Goal: Task Accomplishment & Management: Use online tool/utility

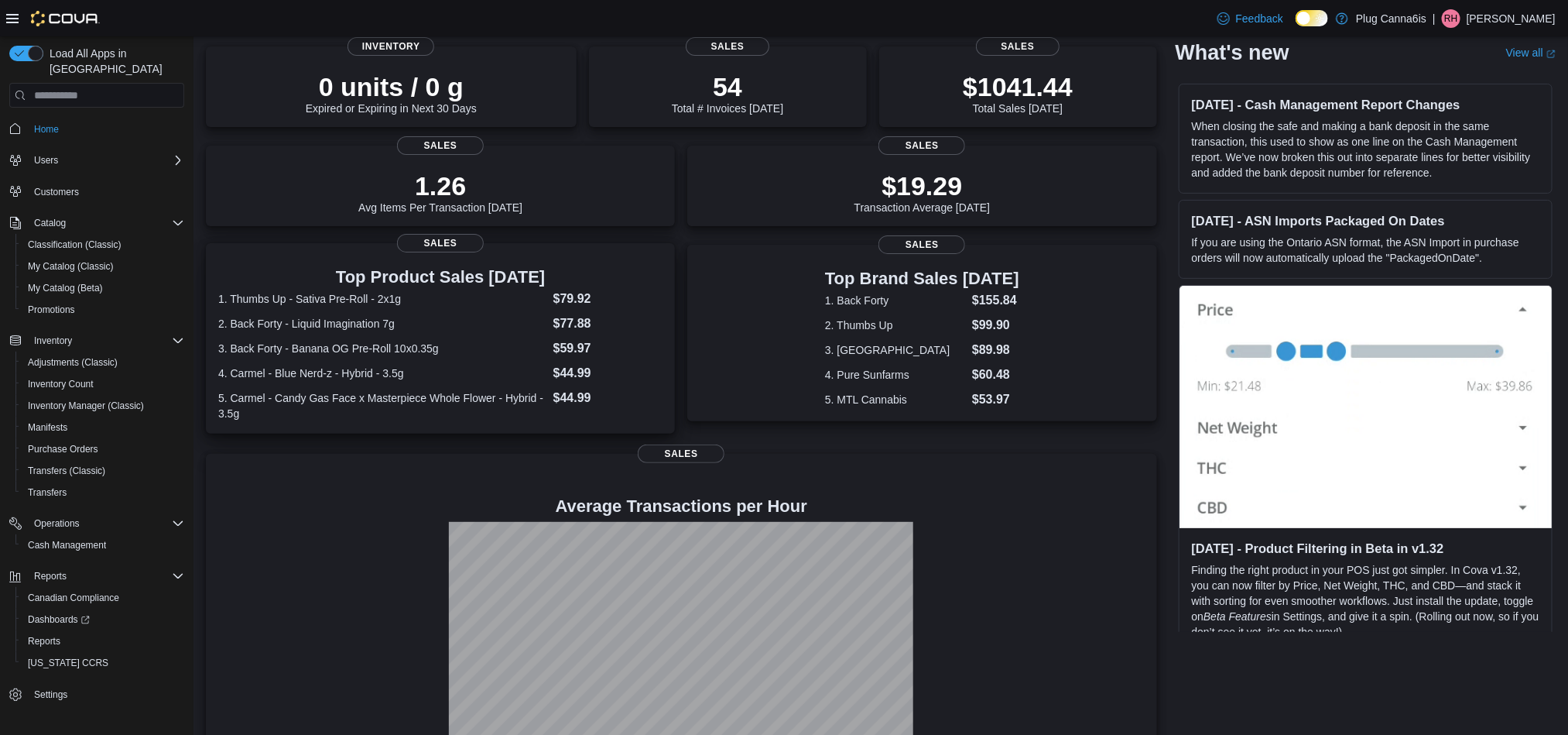
scroll to position [161, 0]
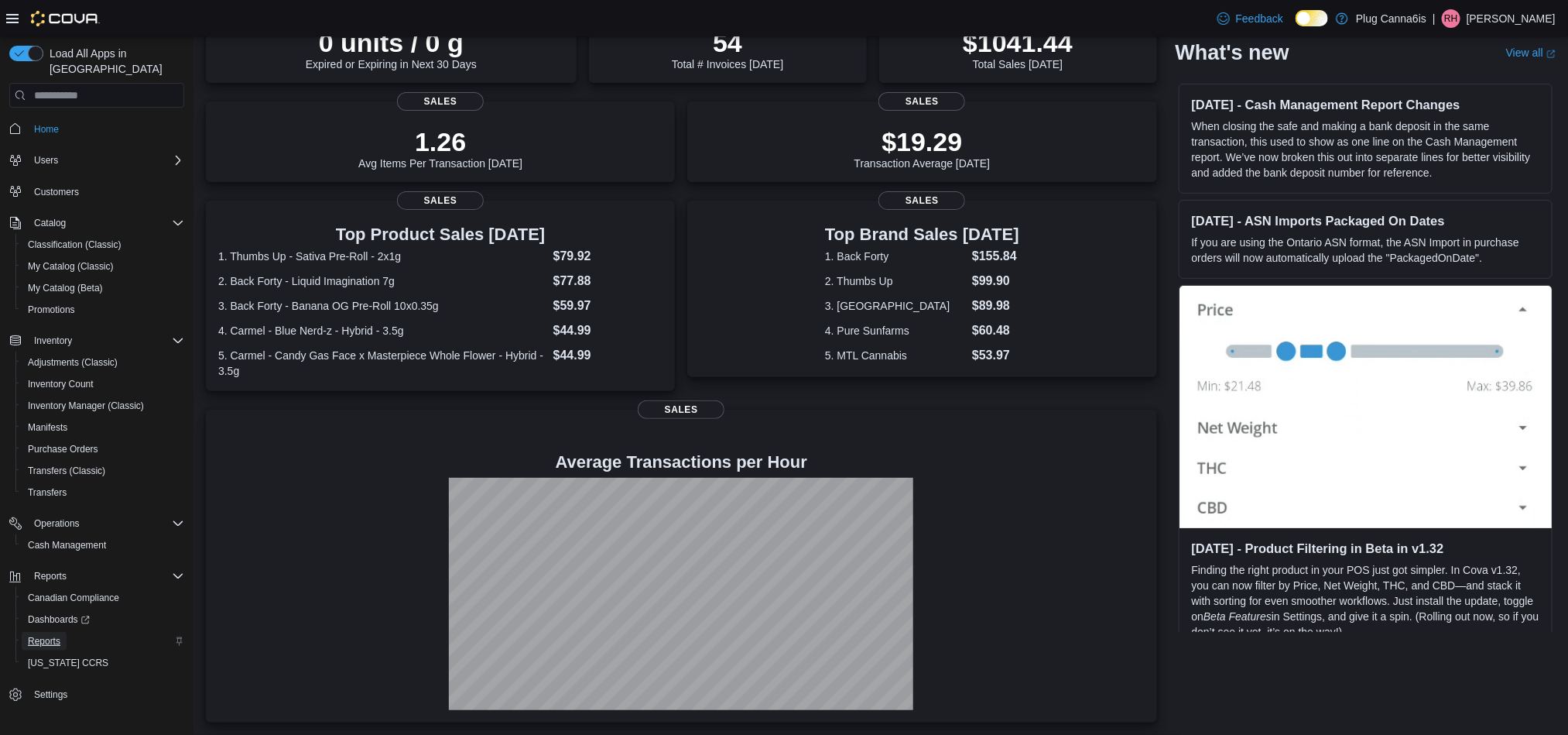
click at [54, 635] on span "Reports" at bounding box center [44, 641] width 32 height 12
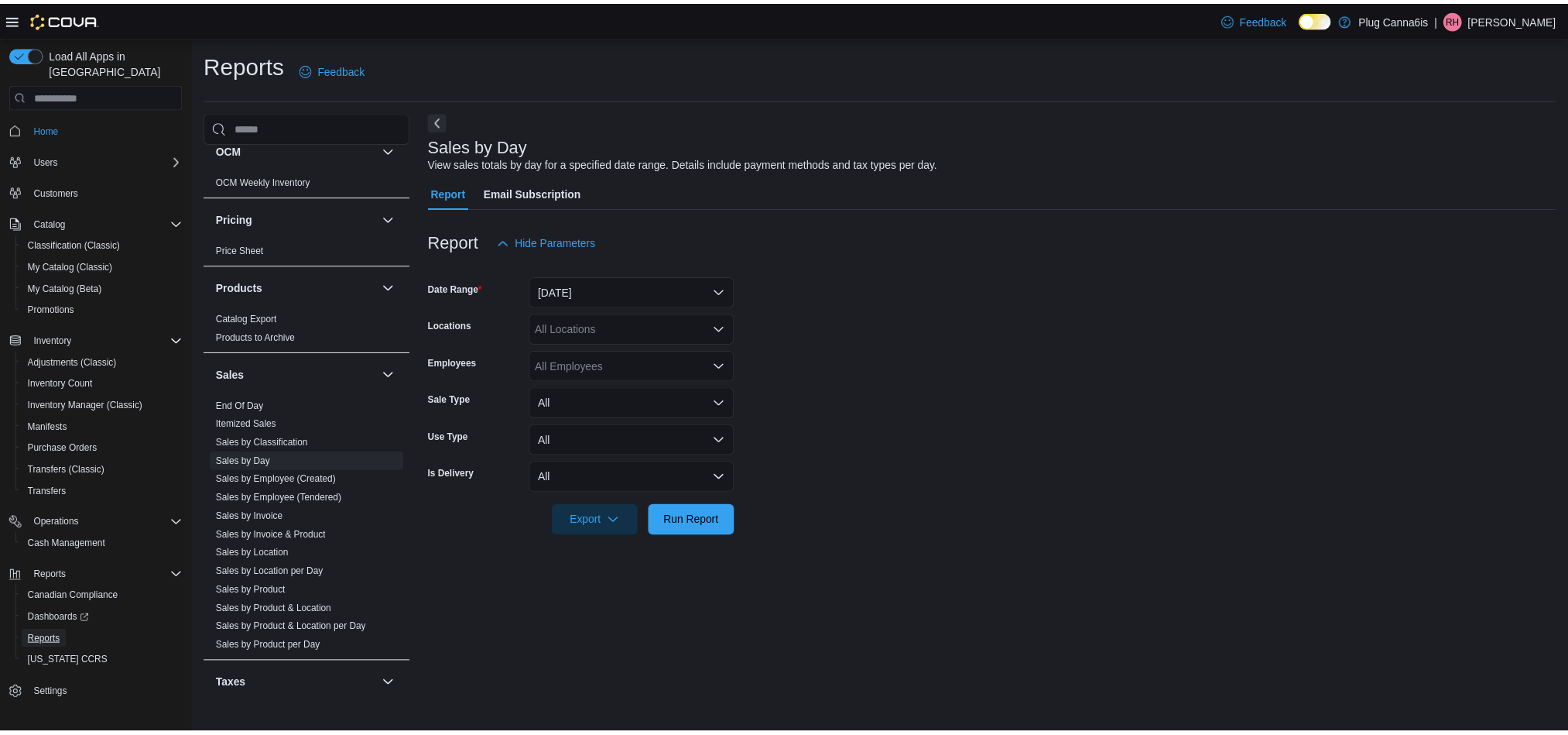
scroll to position [869, 0]
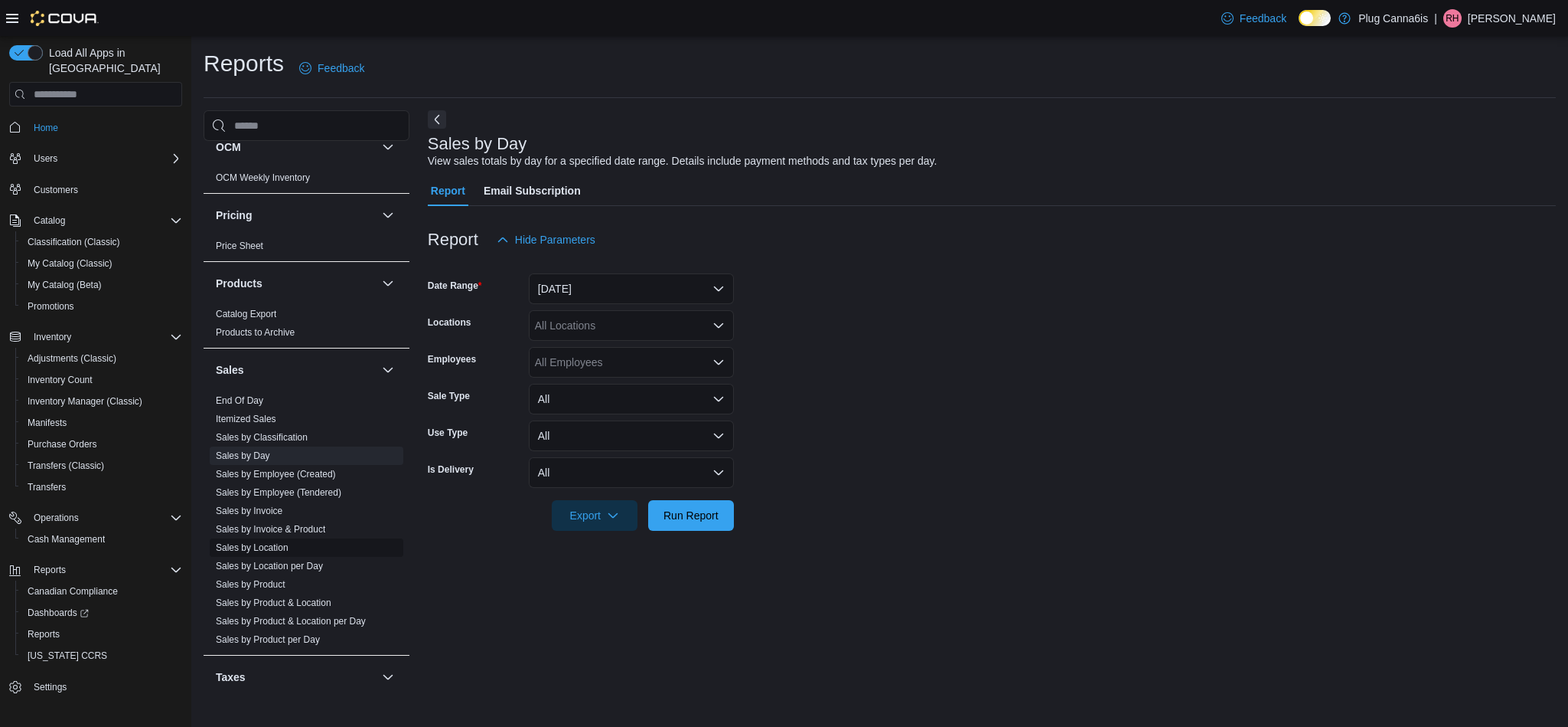
click at [270, 544] on link "Sales by Location" at bounding box center [252, 547] width 73 height 11
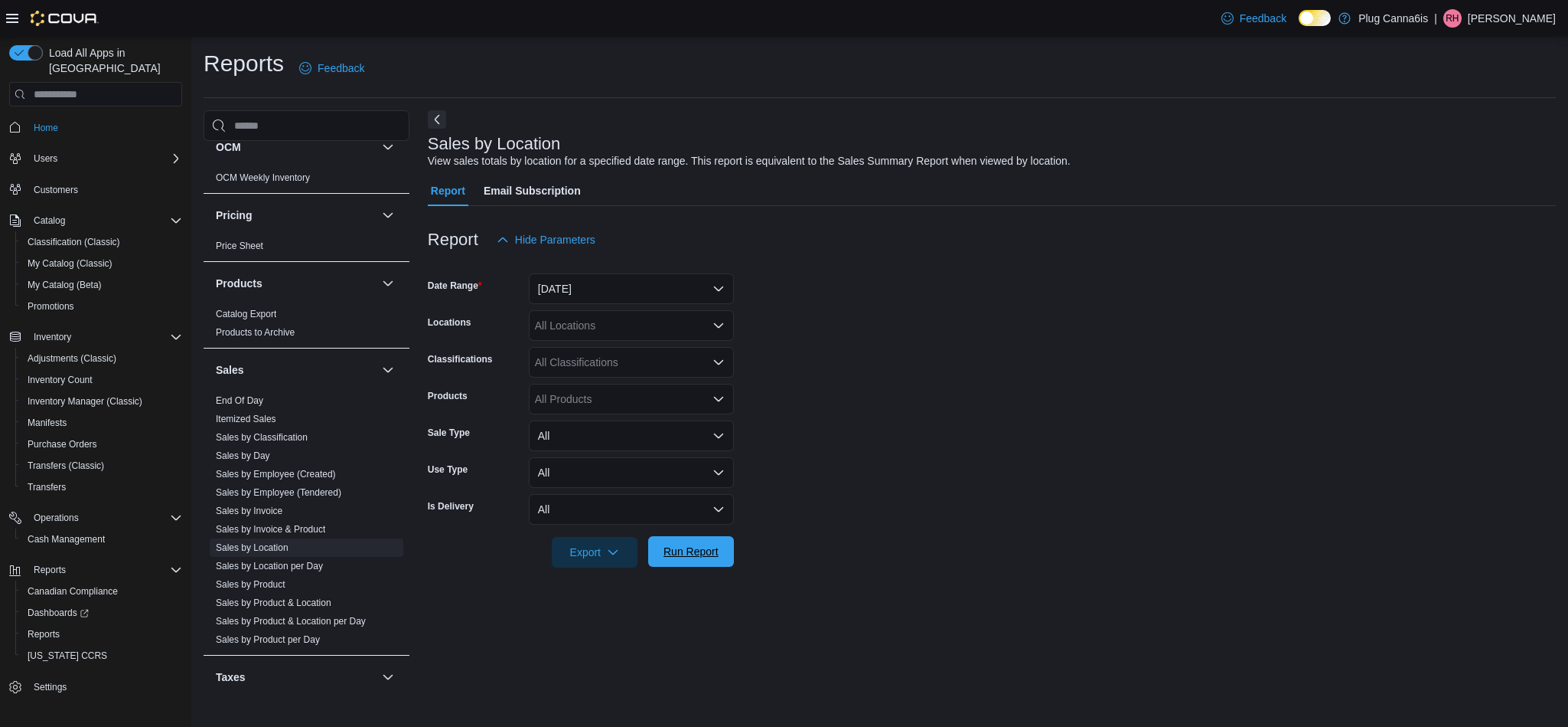
click at [705, 549] on span "Run Report" at bounding box center [690, 551] width 55 height 15
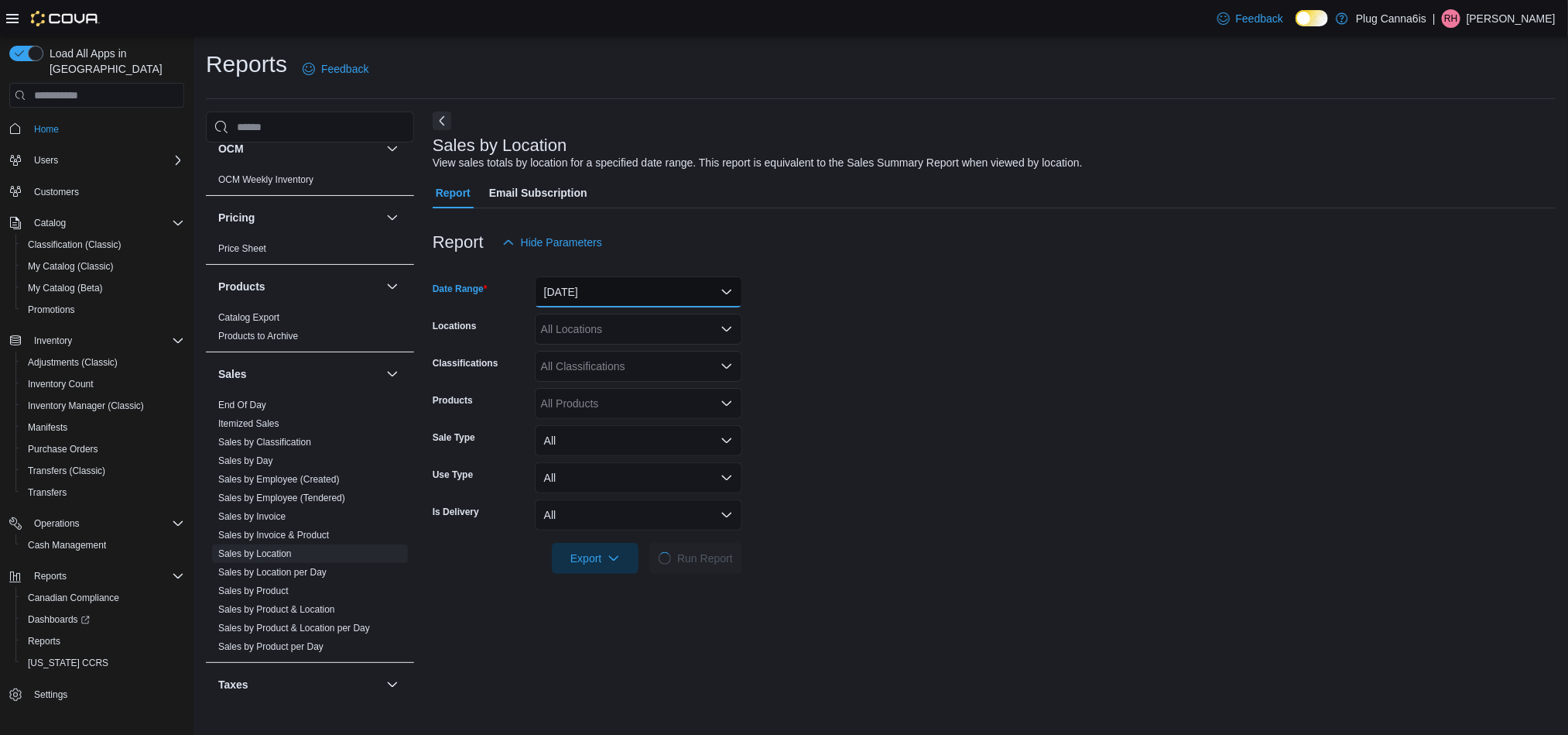
click at [655, 286] on button "[DATE]" at bounding box center [638, 291] width 208 height 31
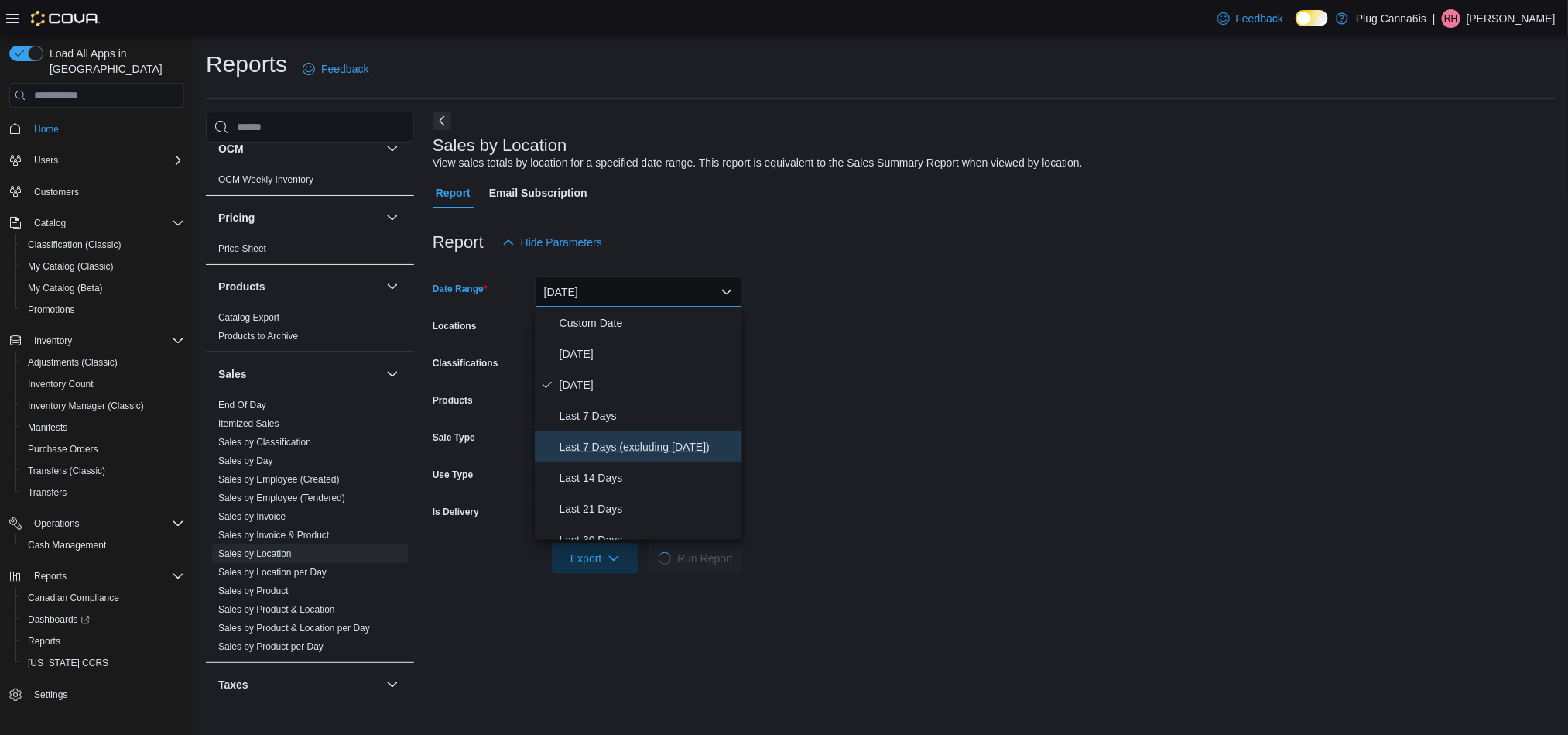
click at [646, 438] on span "Last 7 Days (excluding [DATE])" at bounding box center [648, 447] width 177 height 19
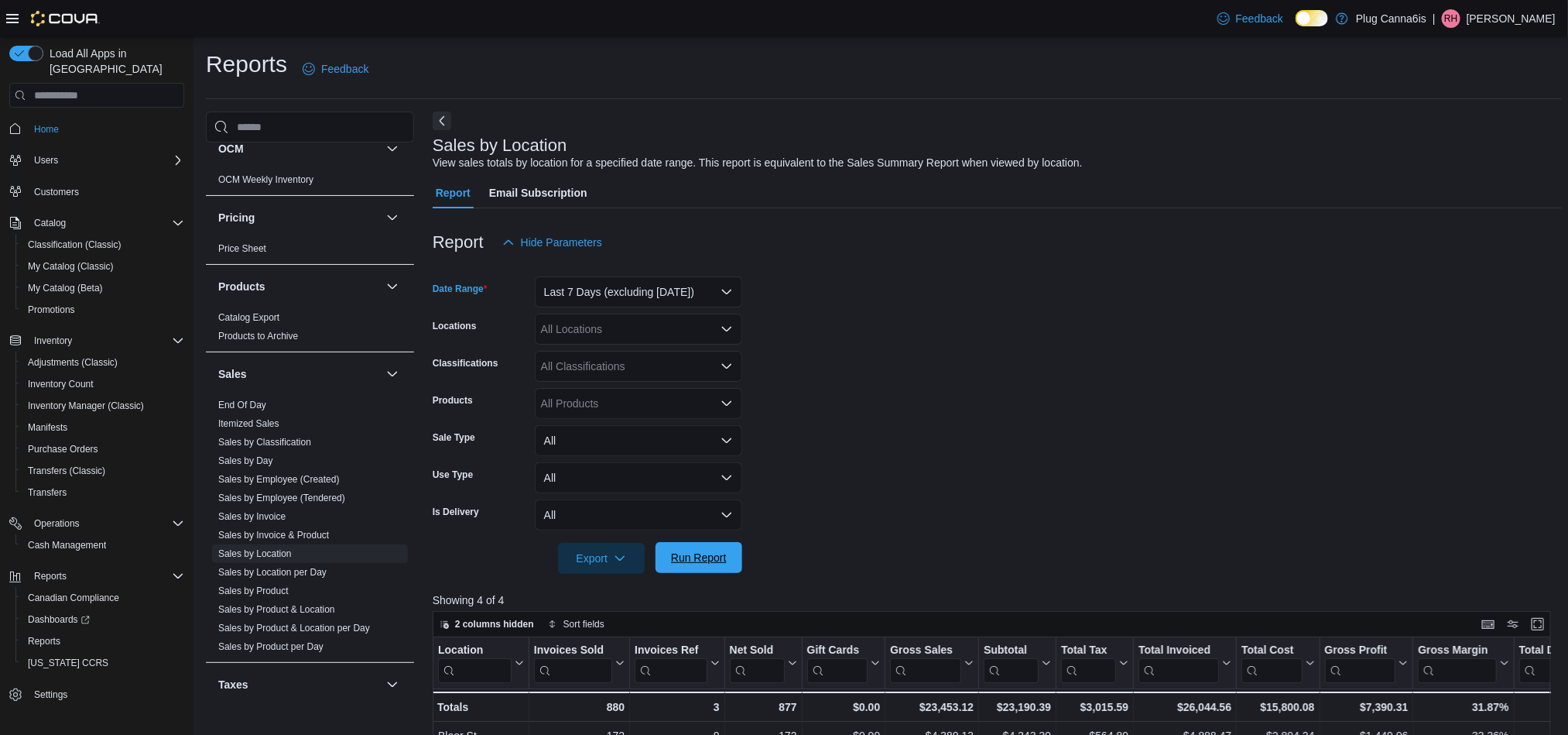
click at [690, 549] on span "Run Report" at bounding box center [699, 557] width 68 height 31
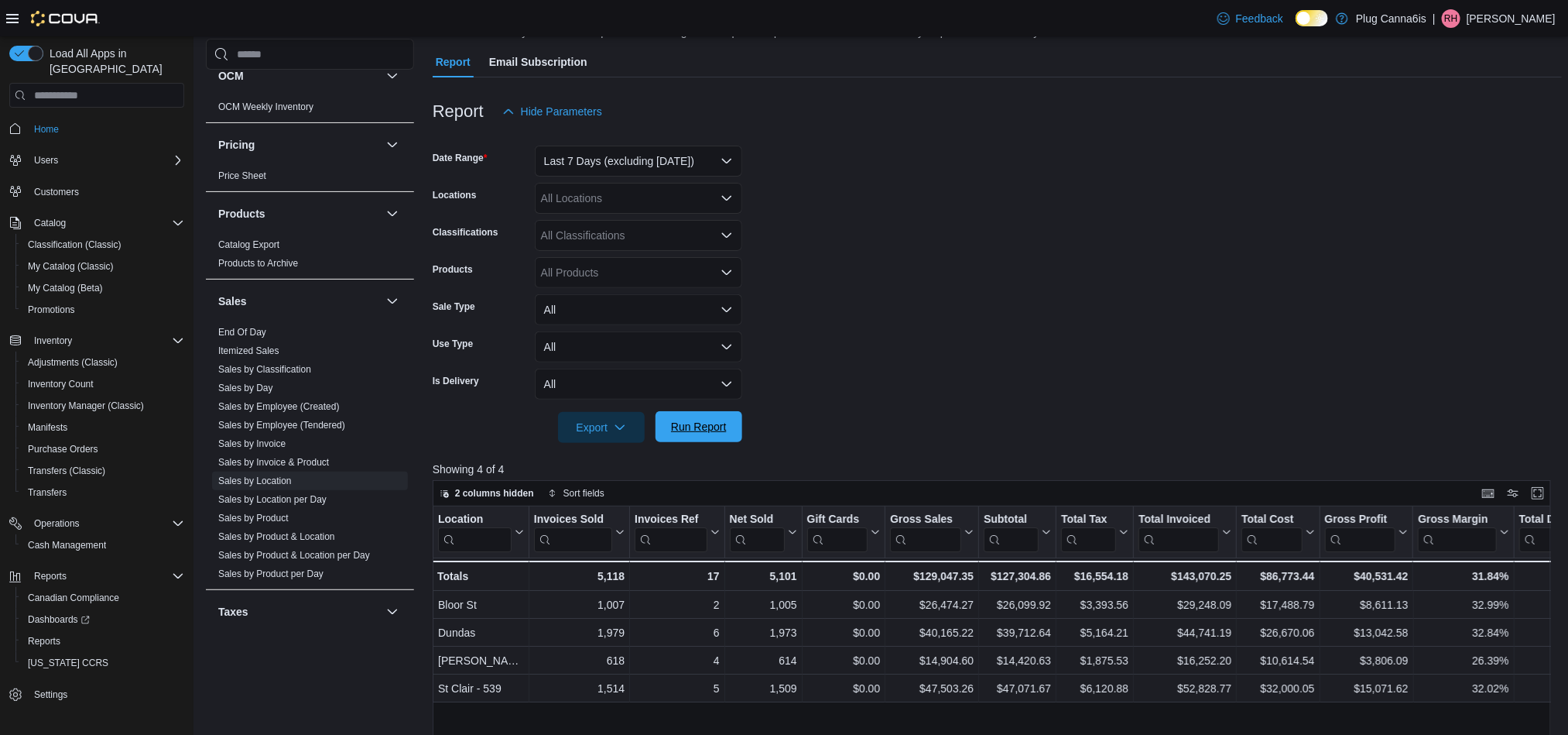
scroll to position [132, 0]
click at [714, 218] on div "All Classifications" at bounding box center [638, 233] width 208 height 31
click at [845, 398] on div at bounding box center [997, 404] width 1130 height 12
click at [697, 174] on button "Last 7 Days (excluding [DATE])" at bounding box center [638, 159] width 208 height 31
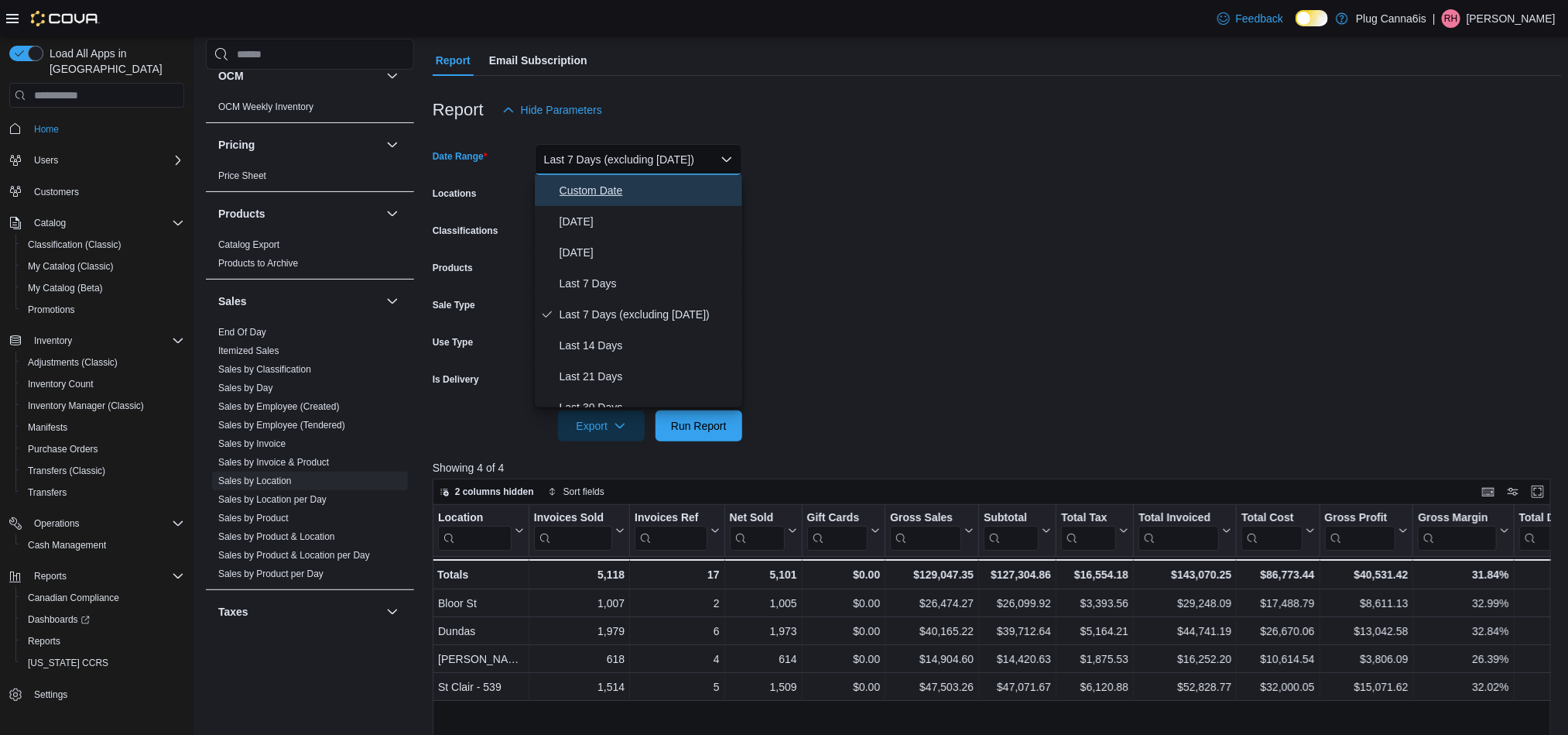
click at [642, 184] on span "Custom Date" at bounding box center [648, 191] width 177 height 19
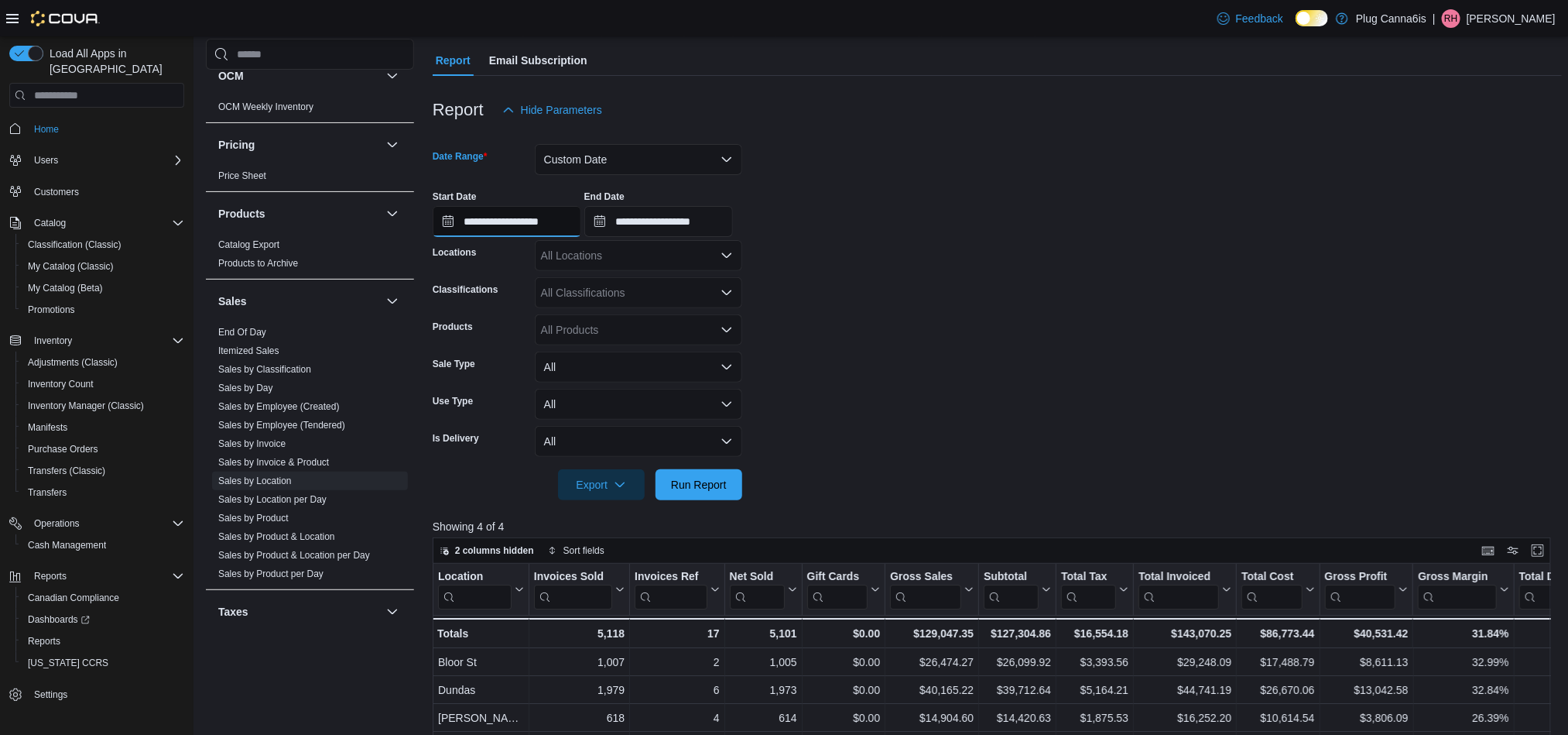
click at [535, 209] on input "**********" at bounding box center [507, 221] width 149 height 31
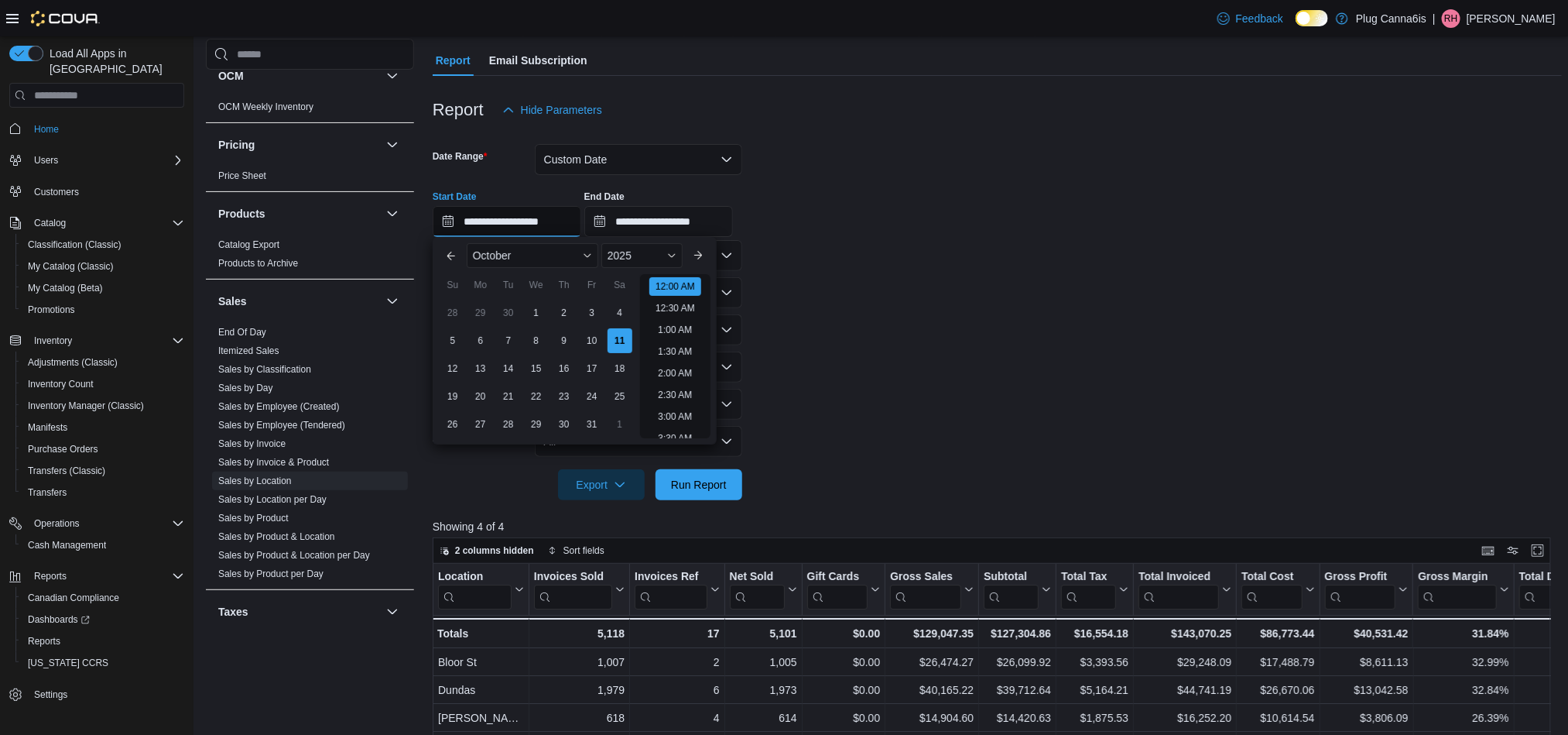
scroll to position [47, 0]
click at [537, 304] on div "1" at bounding box center [536, 314] width 27 height 27
type input "**********"
click at [537, 304] on div "1" at bounding box center [536, 314] width 27 height 27
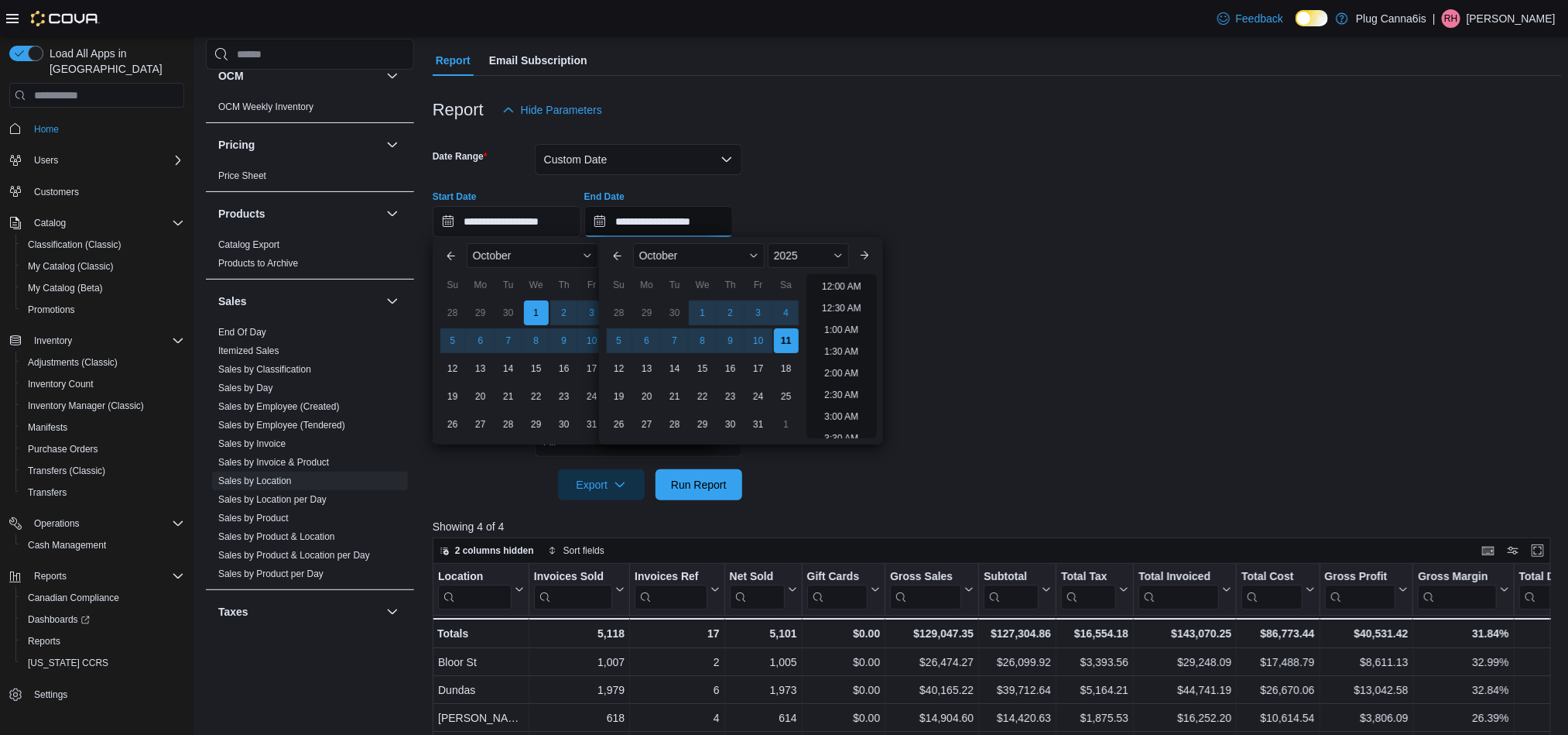
click at [688, 219] on input "**********" at bounding box center [659, 221] width 149 height 31
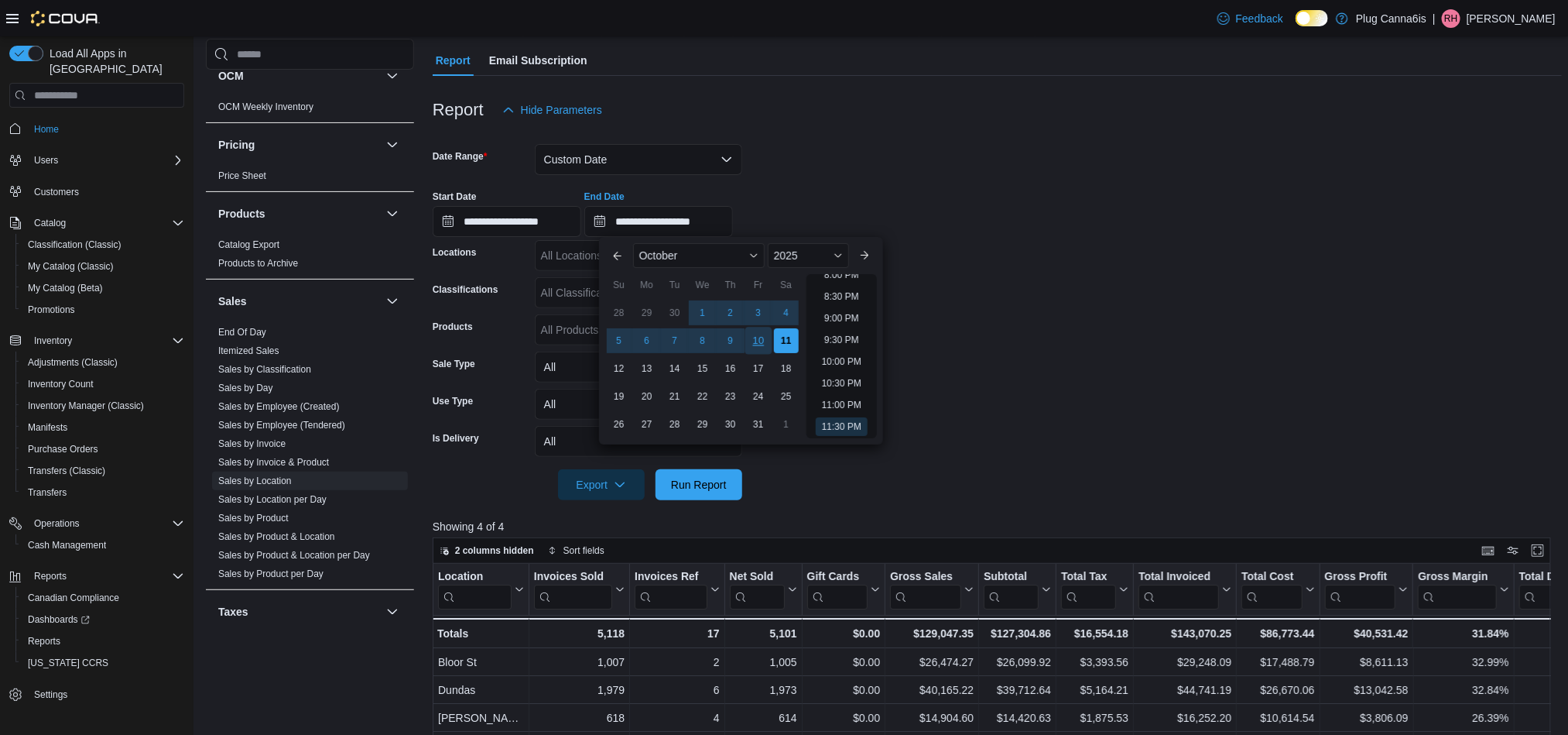
click at [751, 337] on div "10" at bounding box center [758, 341] width 27 height 27
type input "**********"
click at [702, 484] on span "Run Report" at bounding box center [698, 484] width 56 height 15
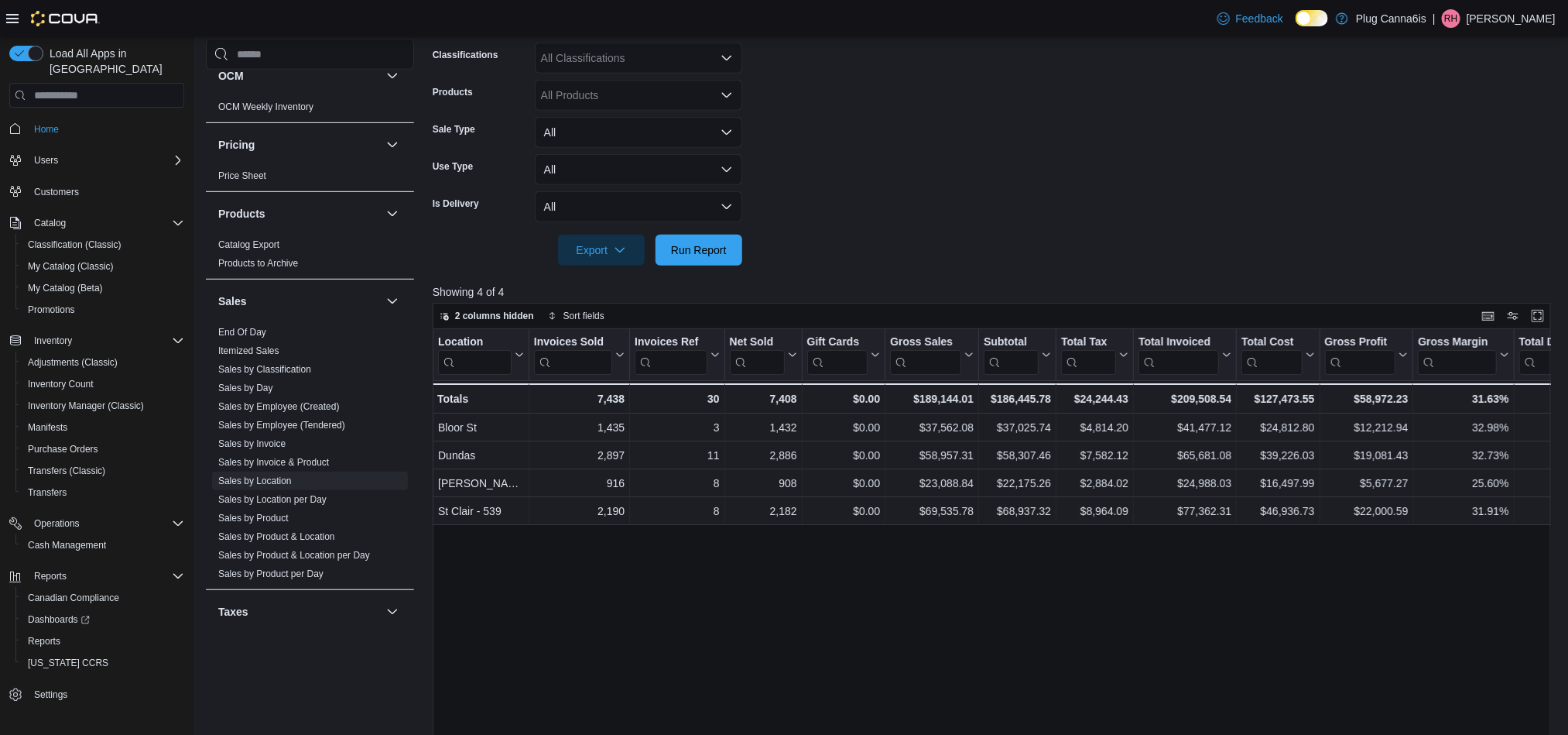
scroll to position [368, 0]
